Goal: Find specific fact: Find specific fact

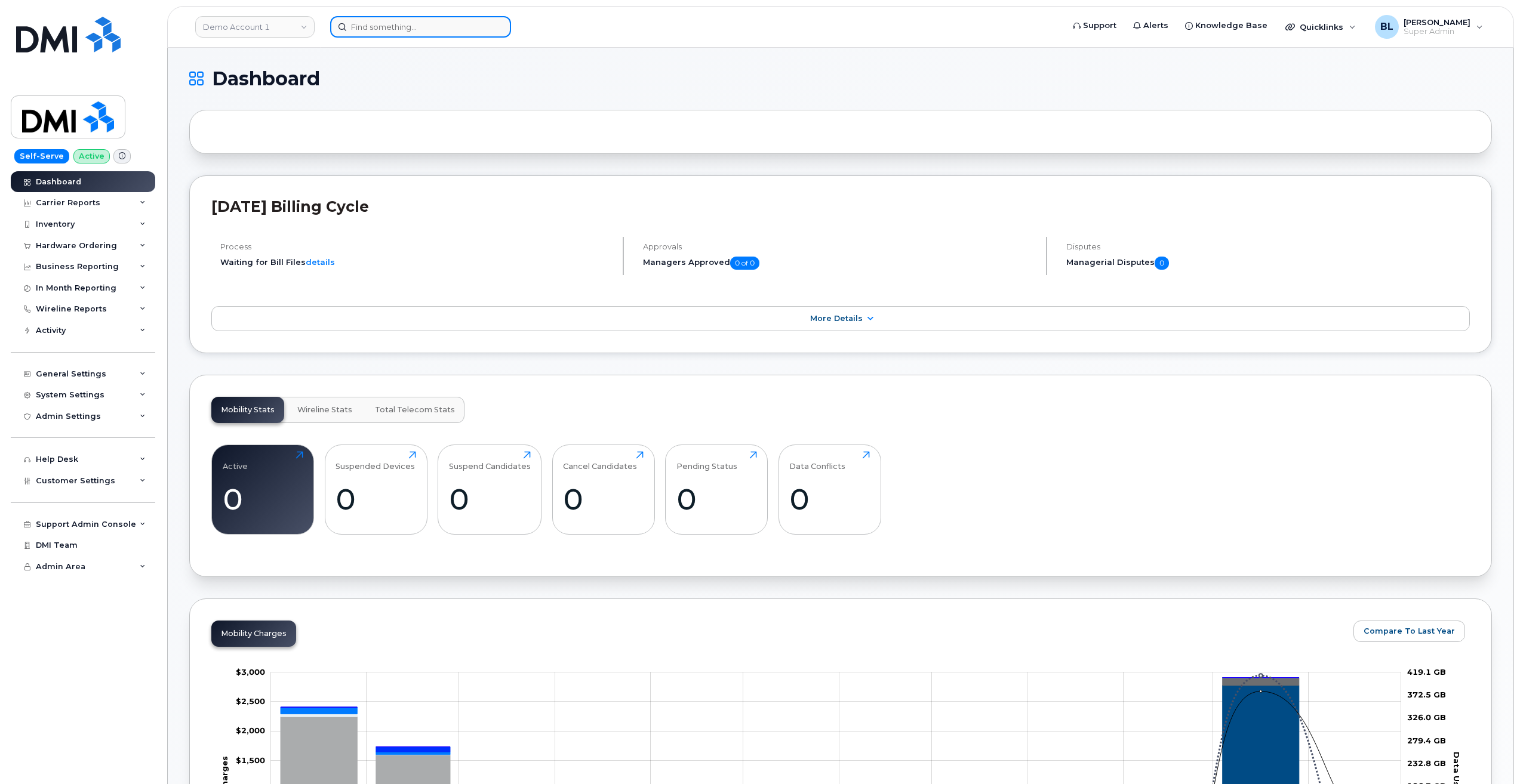
click at [367, 22] on input at bounding box center [420, 27] width 181 height 22
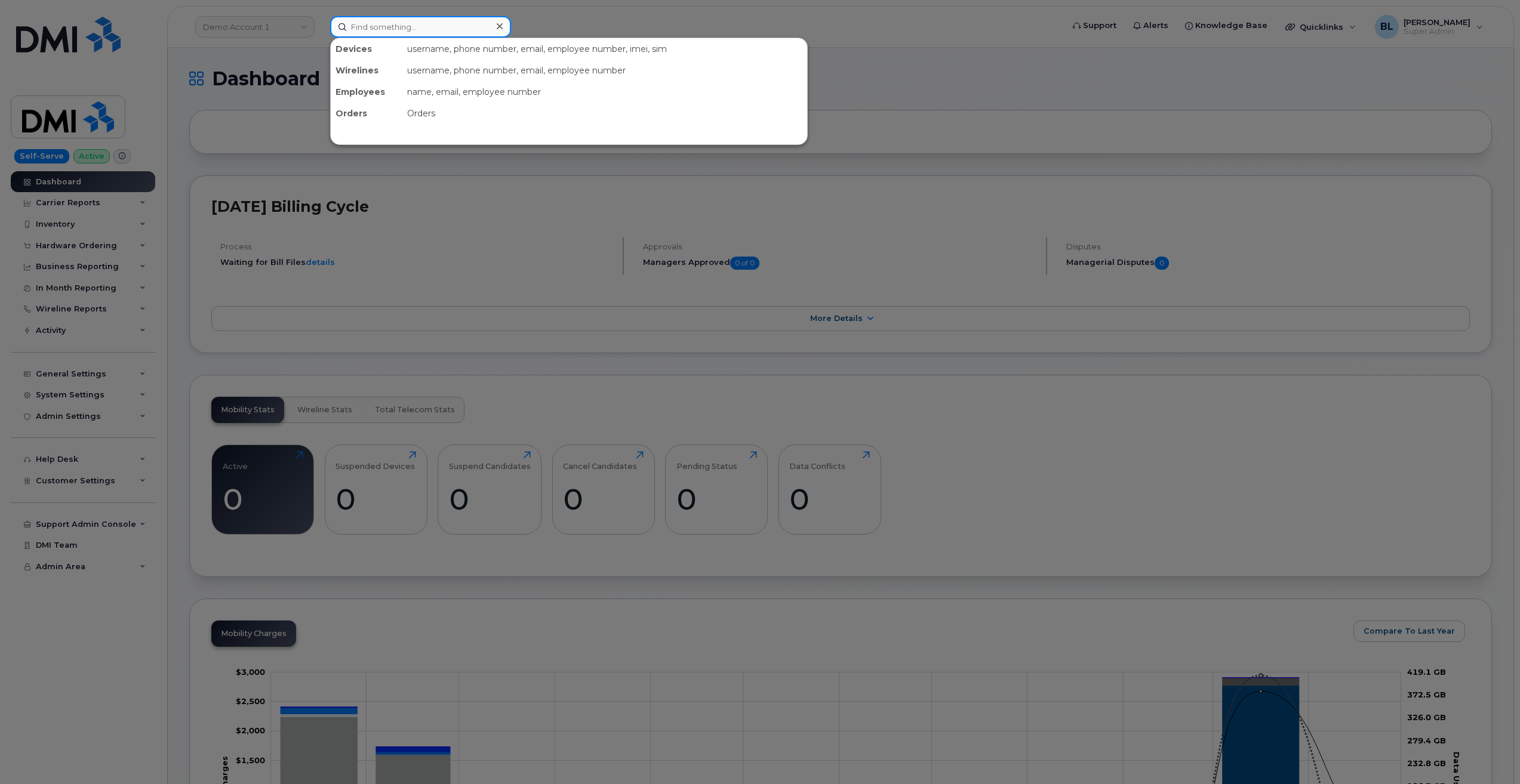
paste input "5064708675"
type input "5064708675"
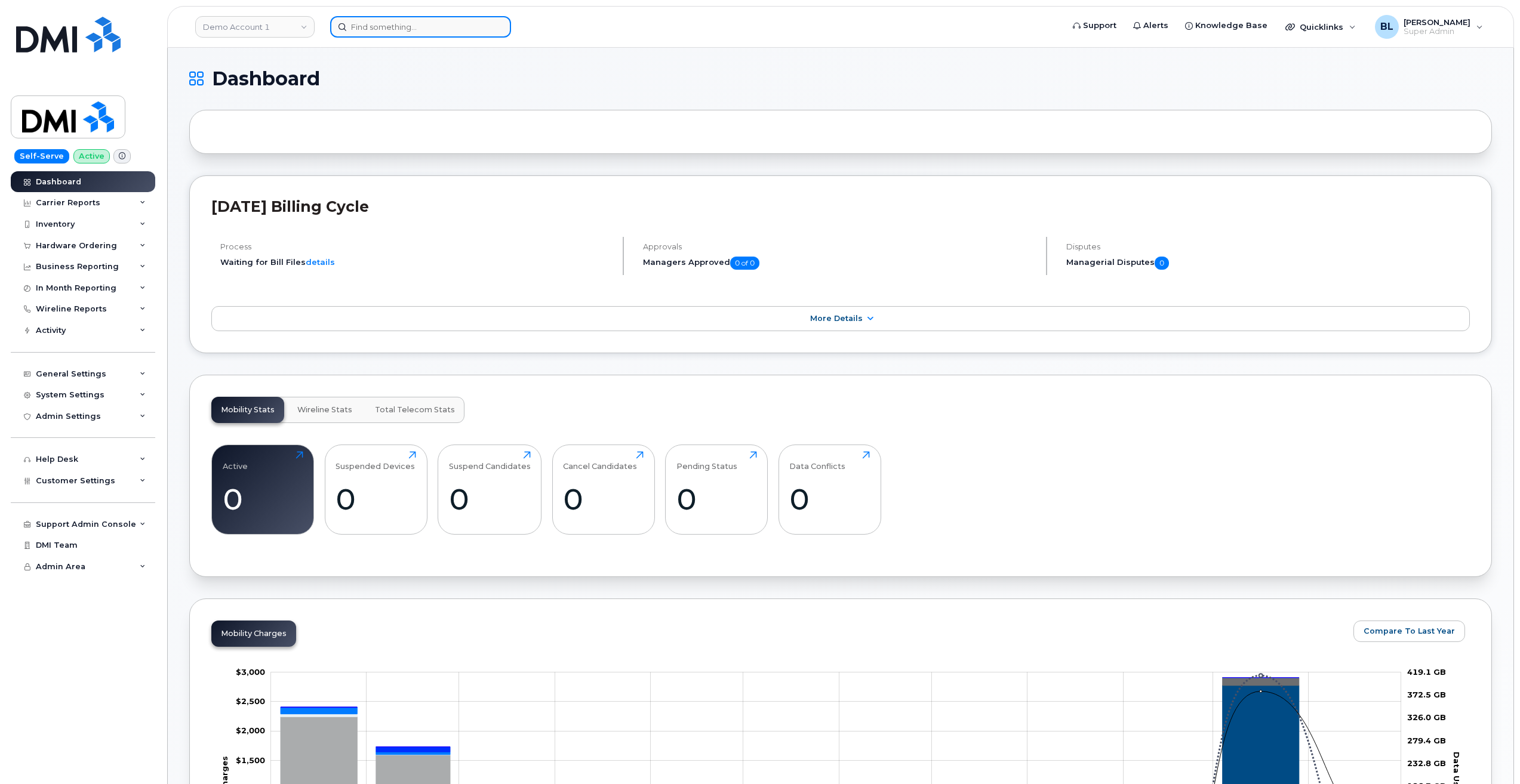
click at [364, 34] on input at bounding box center [420, 27] width 181 height 22
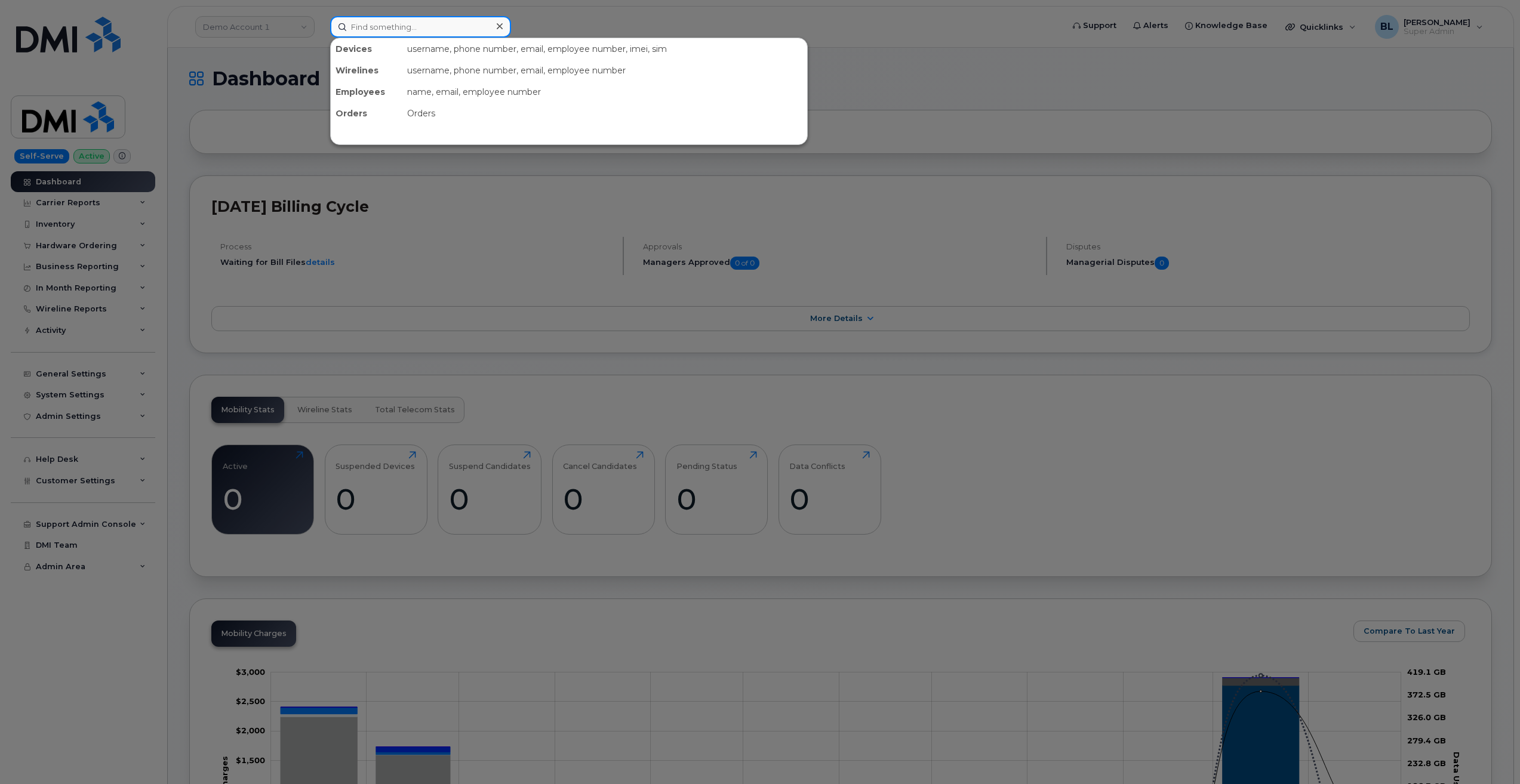
click at [451, 30] on input at bounding box center [420, 27] width 181 height 22
paste input "5064708675"
type input "5064708675"
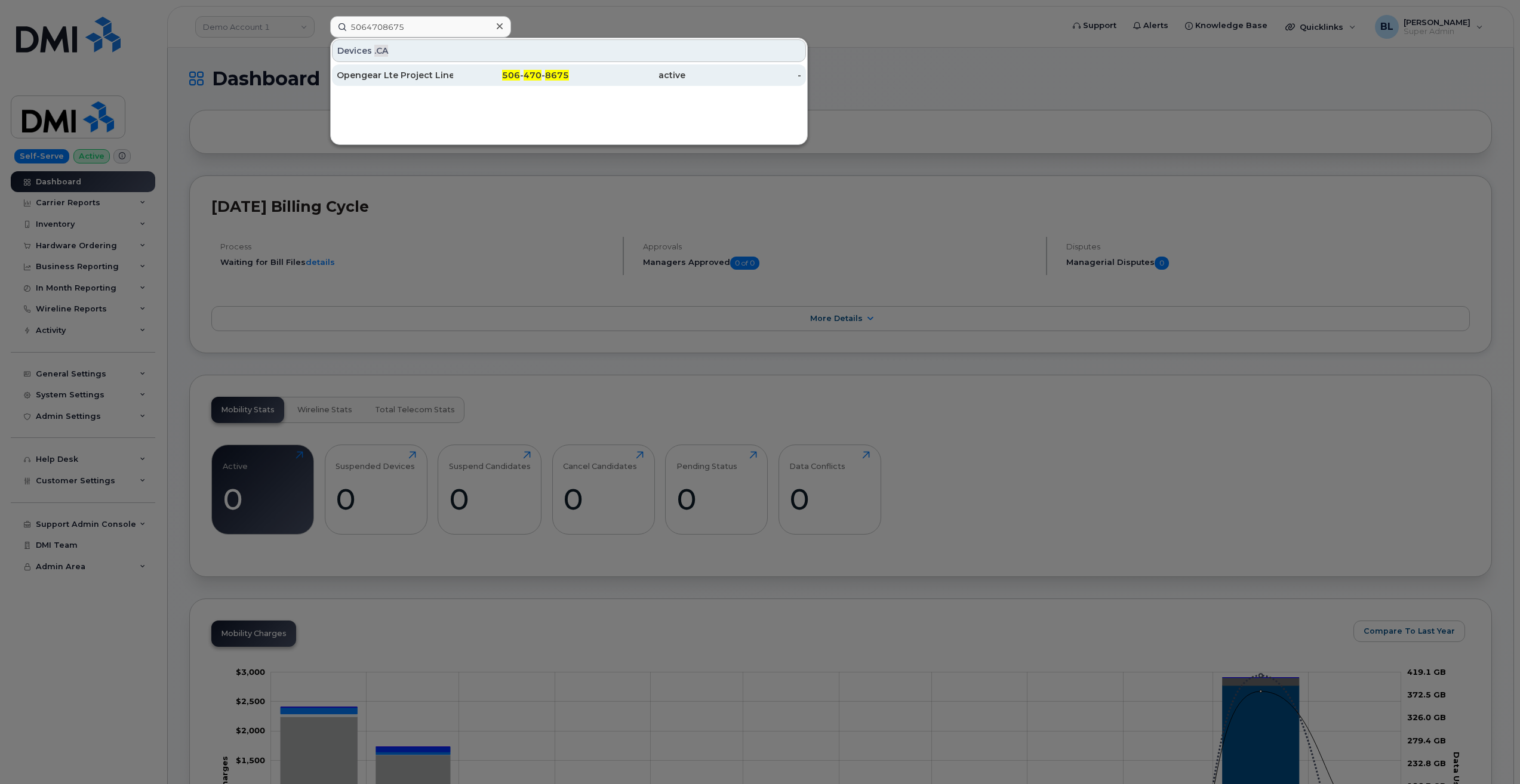
click at [472, 71] on div "506 - 470 - 8675" at bounding box center [511, 75] width 116 height 12
